Goal: Information Seeking & Learning: Learn about a topic

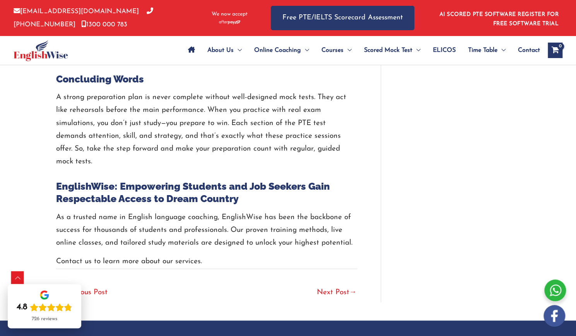
scroll to position [1758, 0]
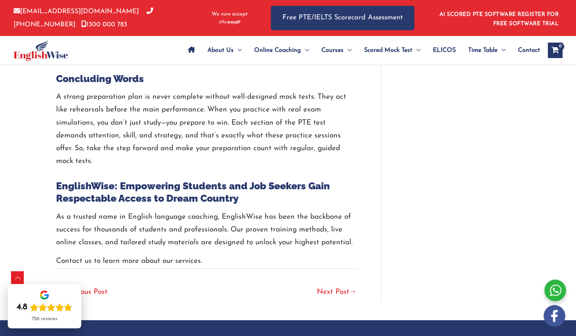
click at [327, 284] on link "Next Post →" at bounding box center [337, 292] width 40 height 17
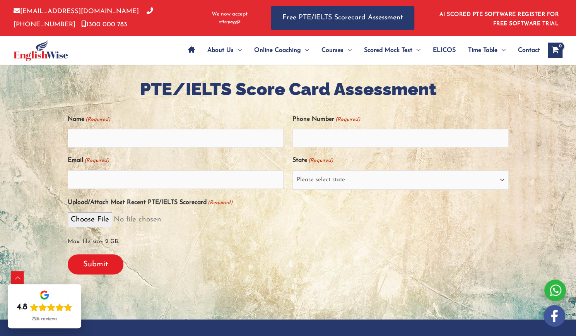
scroll to position [145, 0]
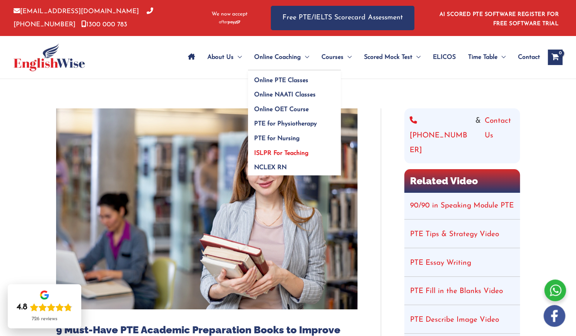
click at [276, 150] on span "ISLPR For Teaching" at bounding box center [281, 153] width 55 height 6
